Goal: Find specific page/section: Find specific page/section

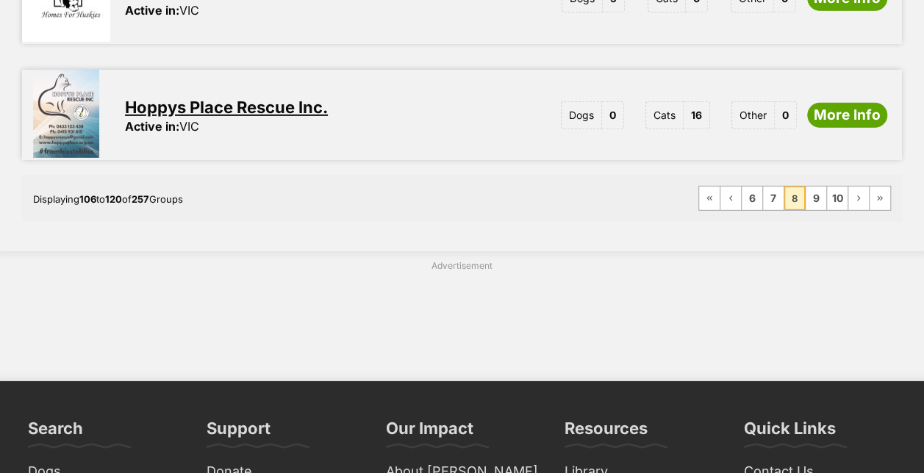
scroll to position [2160, 0]
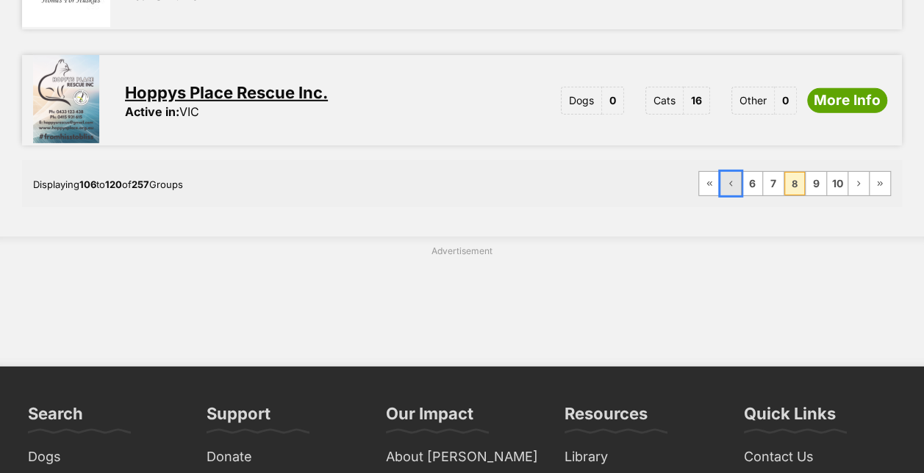
click at [733, 172] on link "Previous Page" at bounding box center [730, 184] width 21 height 24
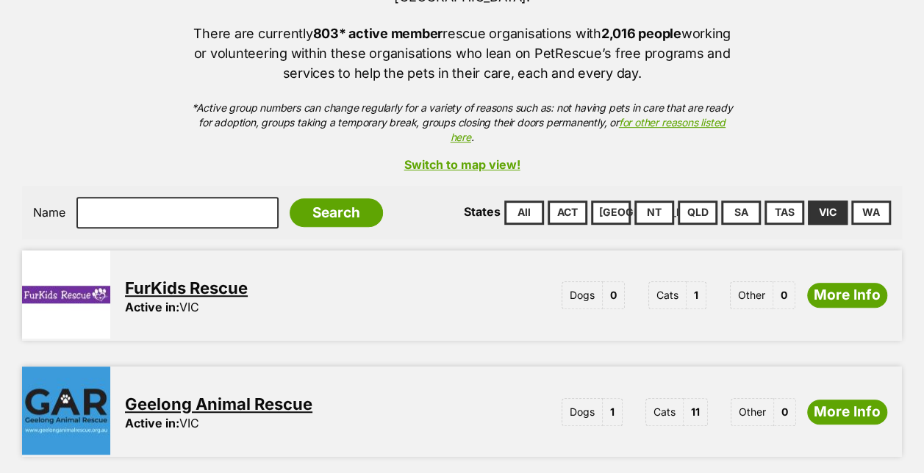
scroll to position [329, 0]
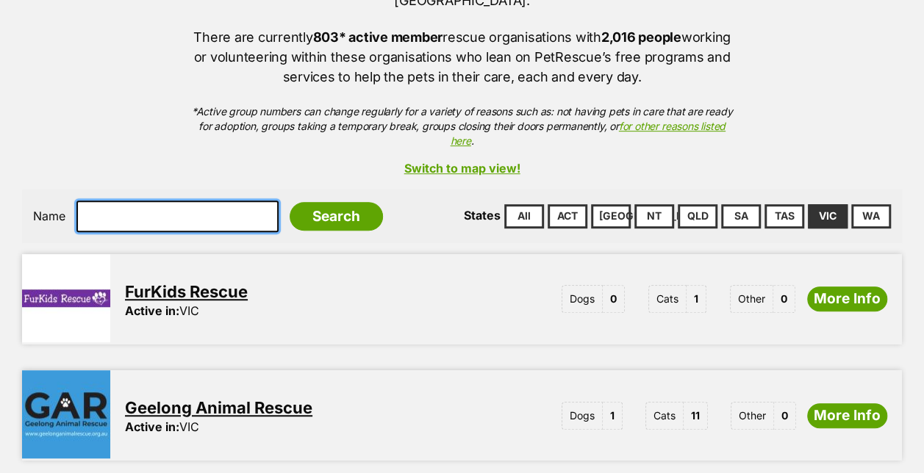
click at [185, 201] on input "text" at bounding box center [177, 216] width 202 height 31
type input "beary fuzzy"
click at [290, 202] on input "Search" at bounding box center [336, 216] width 93 height 29
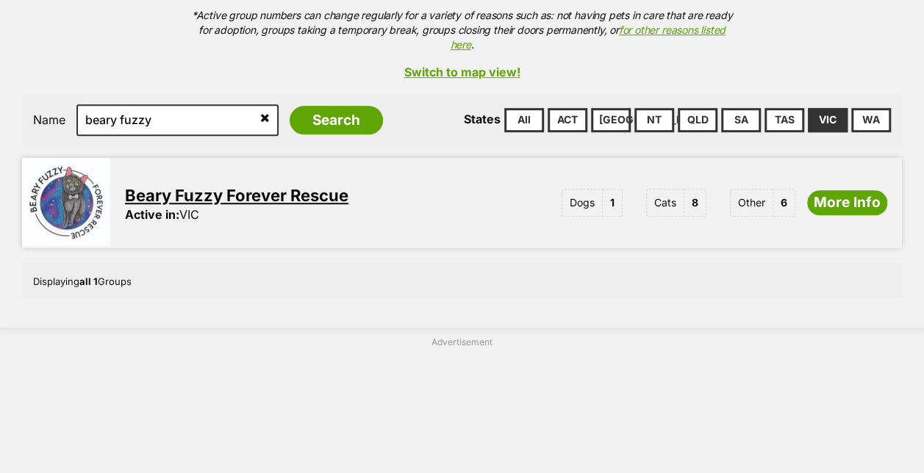
scroll to position [412, 0]
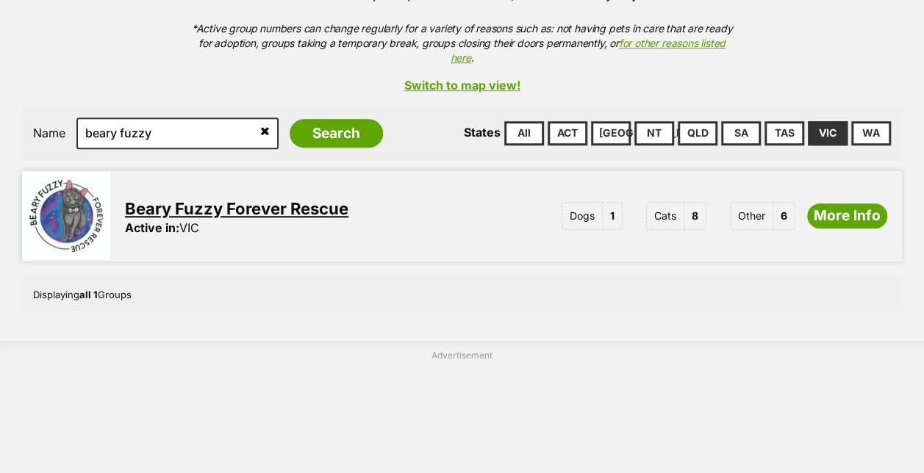
click at [281, 199] on link "Beary Fuzzy Forever Rescue" at bounding box center [236, 208] width 223 height 19
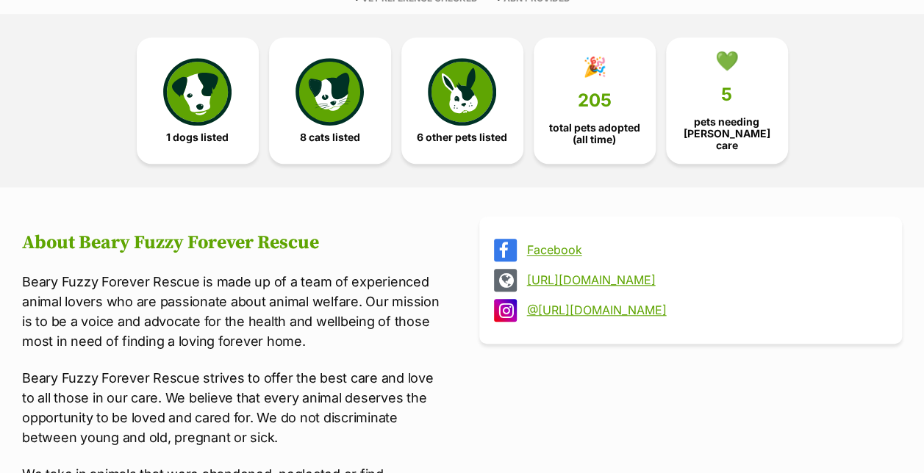
scroll to position [465, 0]
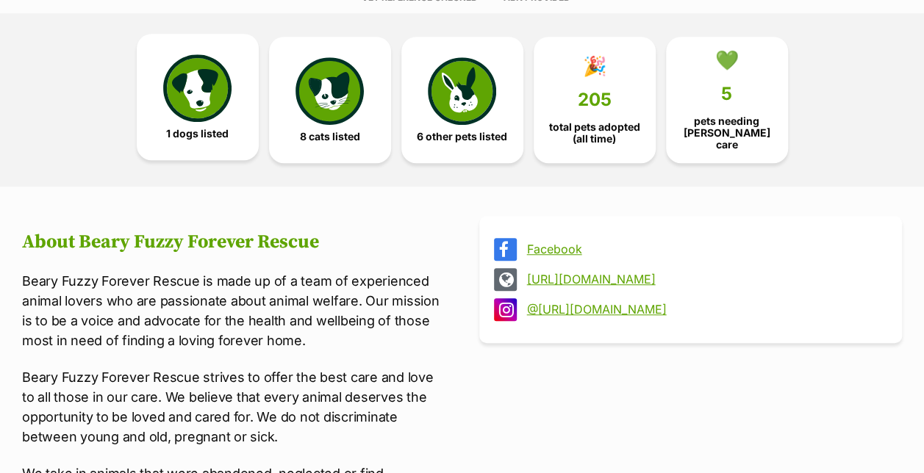
click at [235, 58] on link "1 dogs listed" at bounding box center [198, 97] width 122 height 126
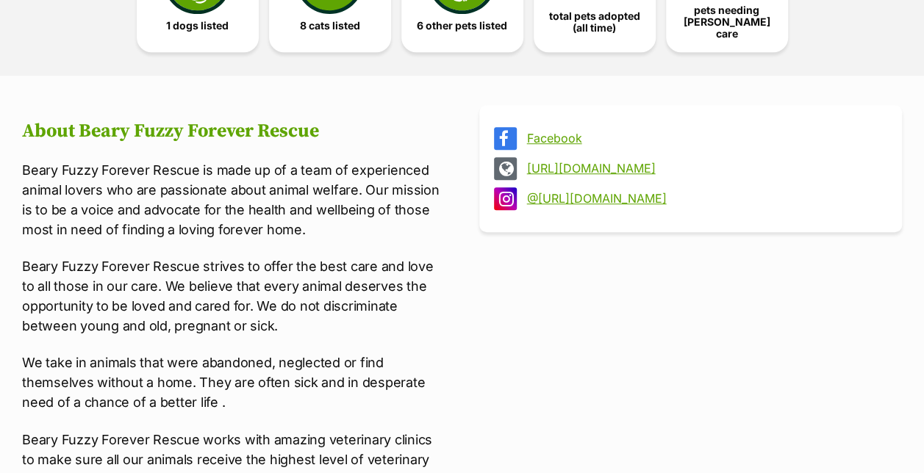
scroll to position [574, 0]
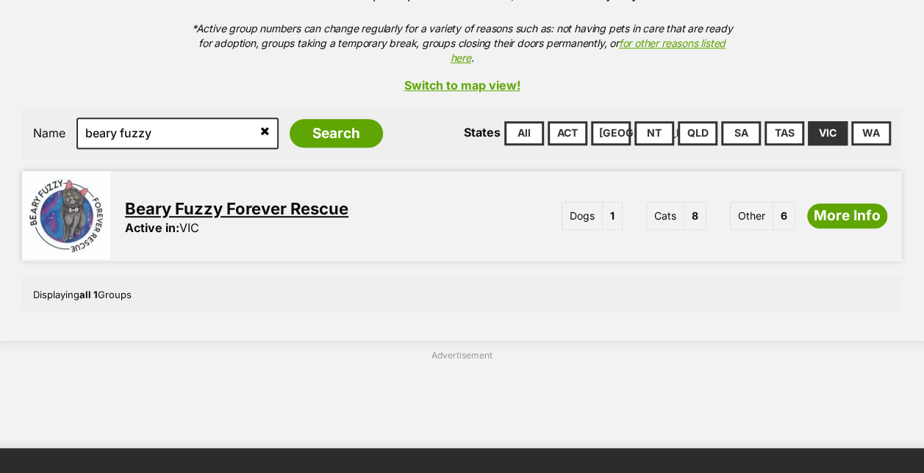
click at [260, 125] on icon at bounding box center [265, 131] width 10 height 12
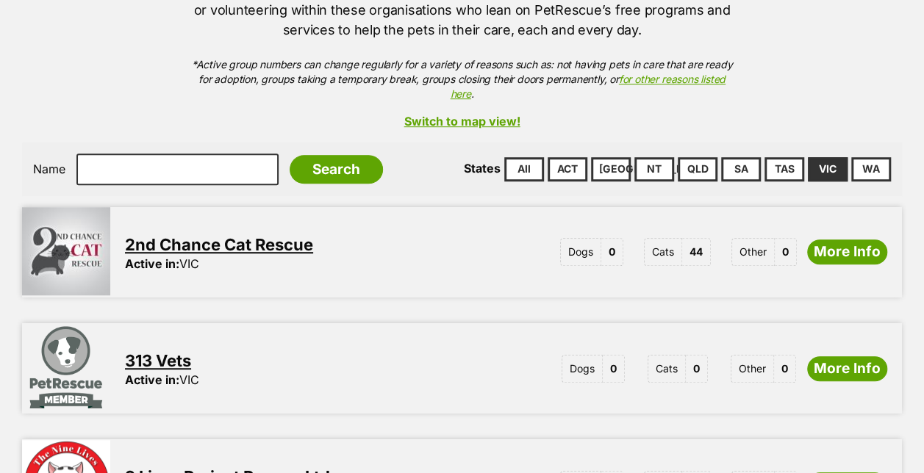
scroll to position [314, 0]
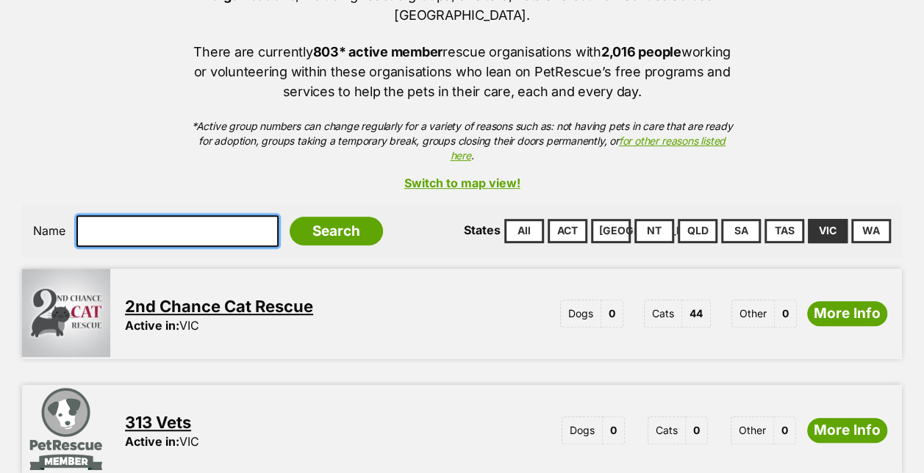
click at [195, 215] on input "text" at bounding box center [177, 230] width 202 height 31
type input "aaps"
click at [290, 217] on input "Search" at bounding box center [336, 231] width 93 height 29
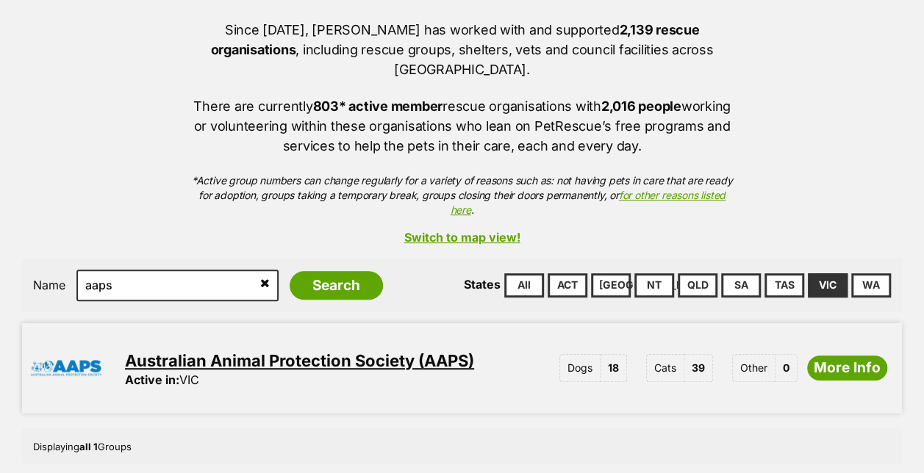
scroll to position [271, 0]
